Goal: Transaction & Acquisition: Purchase product/service

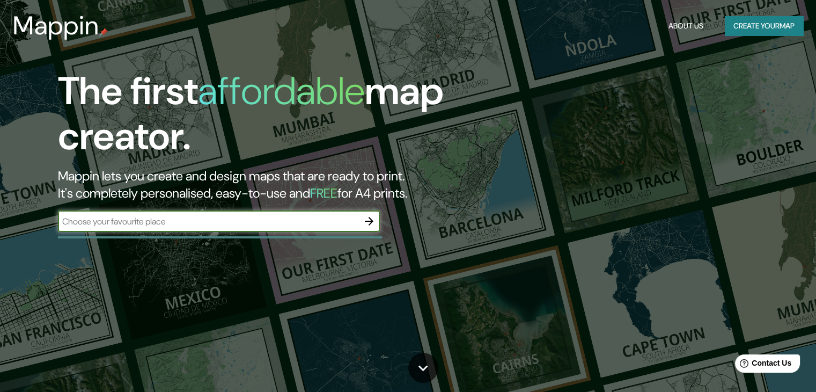
click at [181, 223] on input "text" at bounding box center [208, 221] width 301 height 12
type input "san [PERSON_NAME] huancayo"
click at [371, 218] on icon "button" at bounding box center [369, 221] width 9 height 9
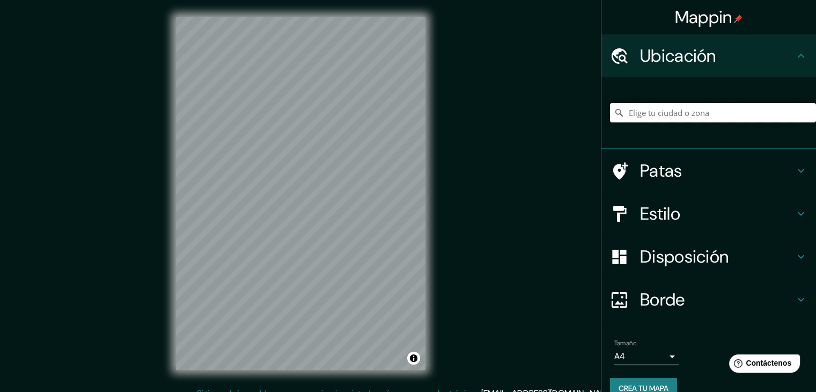
click at [732, 110] on input "Elige tu ciudad o zona" at bounding box center [713, 112] width 206 height 19
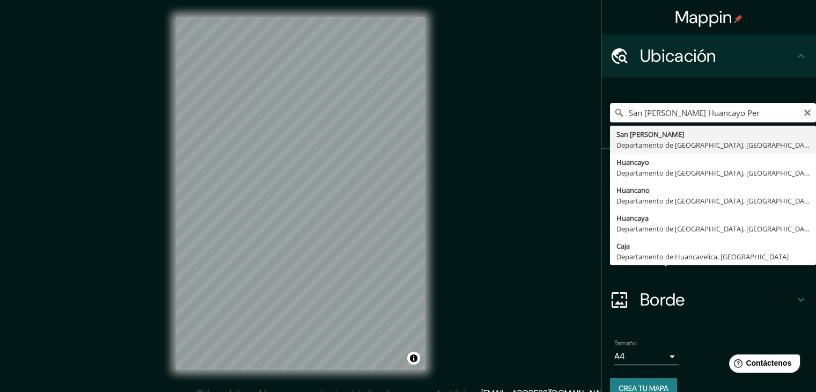
type input "[GEOGRAPHIC_DATA][PERSON_NAME], [GEOGRAPHIC_DATA], [GEOGRAPHIC_DATA]"
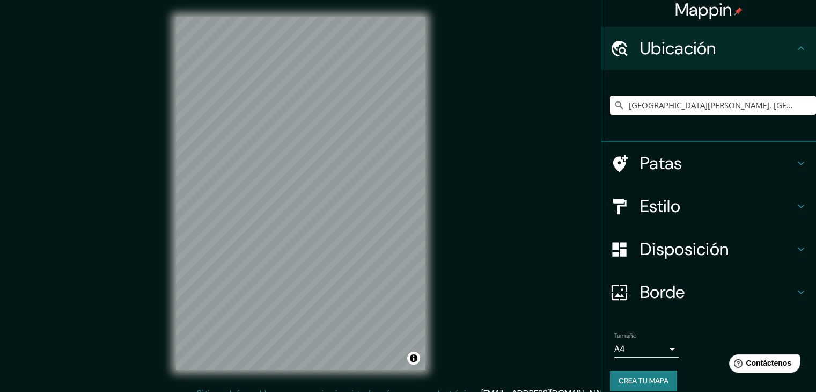
scroll to position [19, 0]
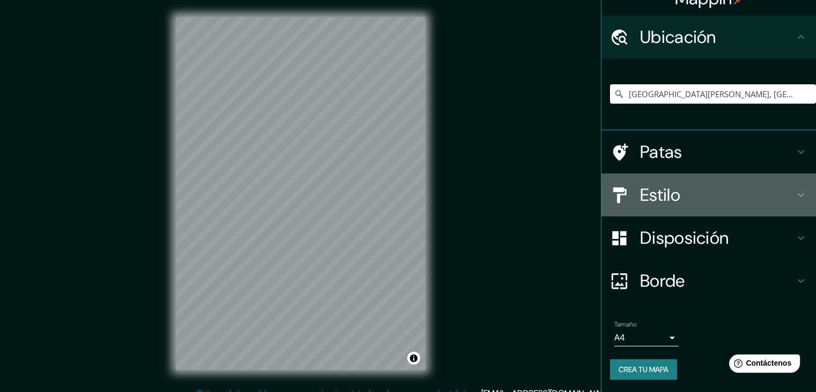
click at [663, 207] on div "Estilo" at bounding box center [709, 194] width 215 height 43
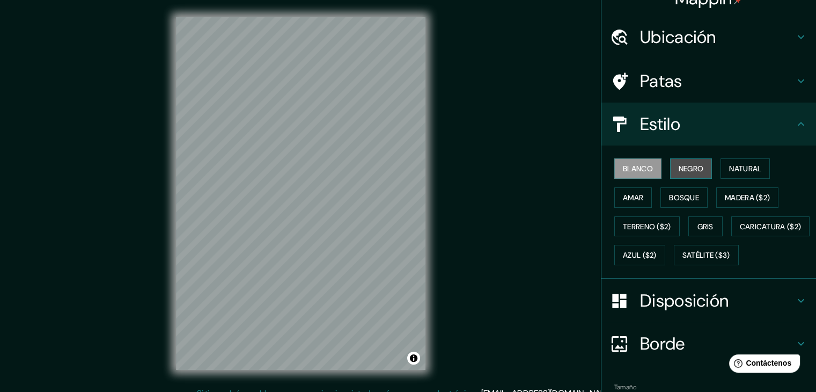
click at [686, 162] on font "Negro" at bounding box center [691, 169] width 25 height 14
click at [642, 203] on button "Amar" at bounding box center [633, 197] width 38 height 20
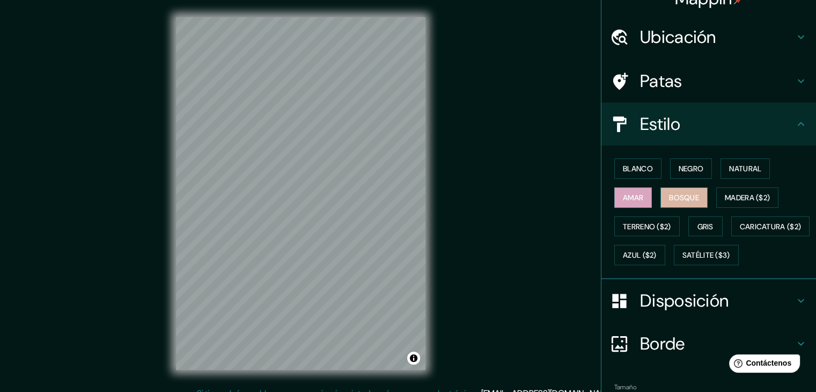
click at [674, 197] on font "Bosque" at bounding box center [684, 198] width 30 height 10
click at [648, 224] on font "Terreno ($2)" at bounding box center [647, 227] width 48 height 10
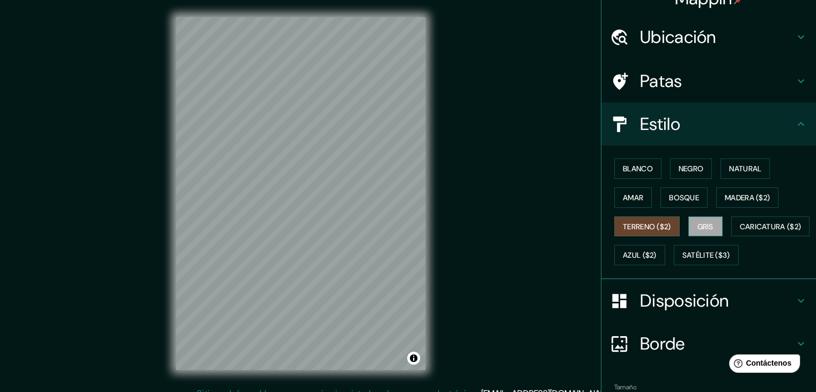
click at [709, 219] on button "Gris" at bounding box center [705, 226] width 34 height 20
click at [740, 231] on font "Caricatura ($2)" at bounding box center [771, 227] width 62 height 10
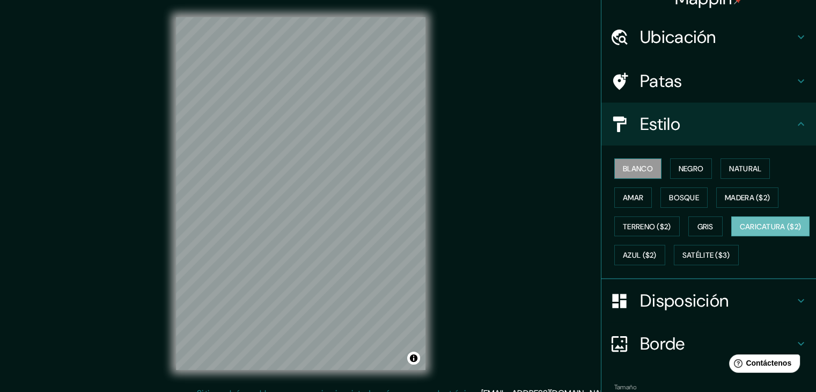
click at [627, 168] on font "Blanco" at bounding box center [638, 169] width 30 height 10
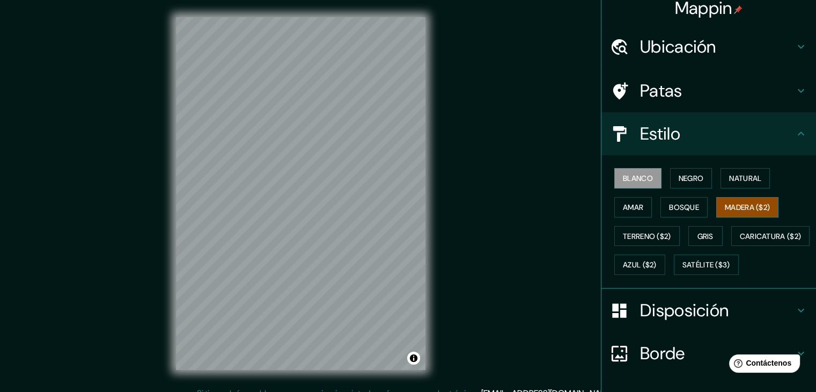
scroll to position [0, 0]
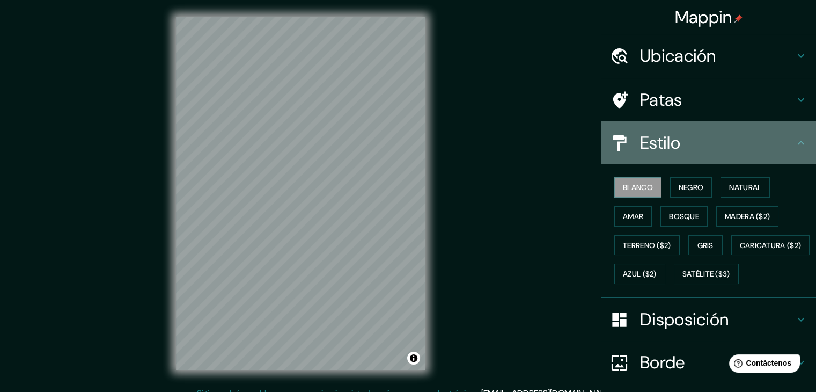
click at [756, 140] on h4 "Estilo" at bounding box center [717, 142] width 155 height 21
